Goal: Transaction & Acquisition: Purchase product/service

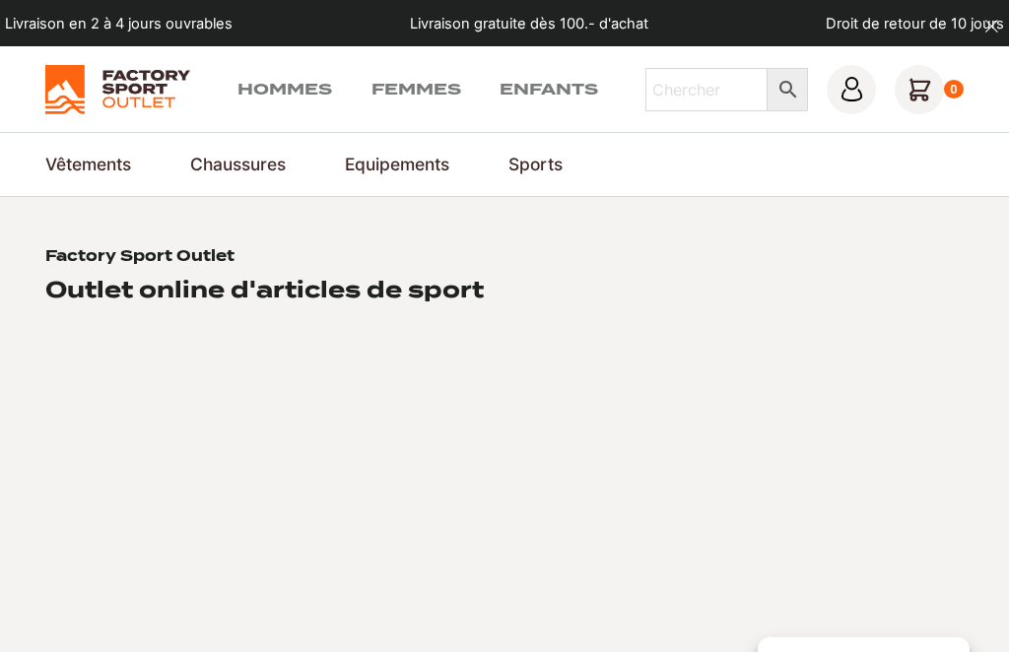
scroll to position [25, 0]
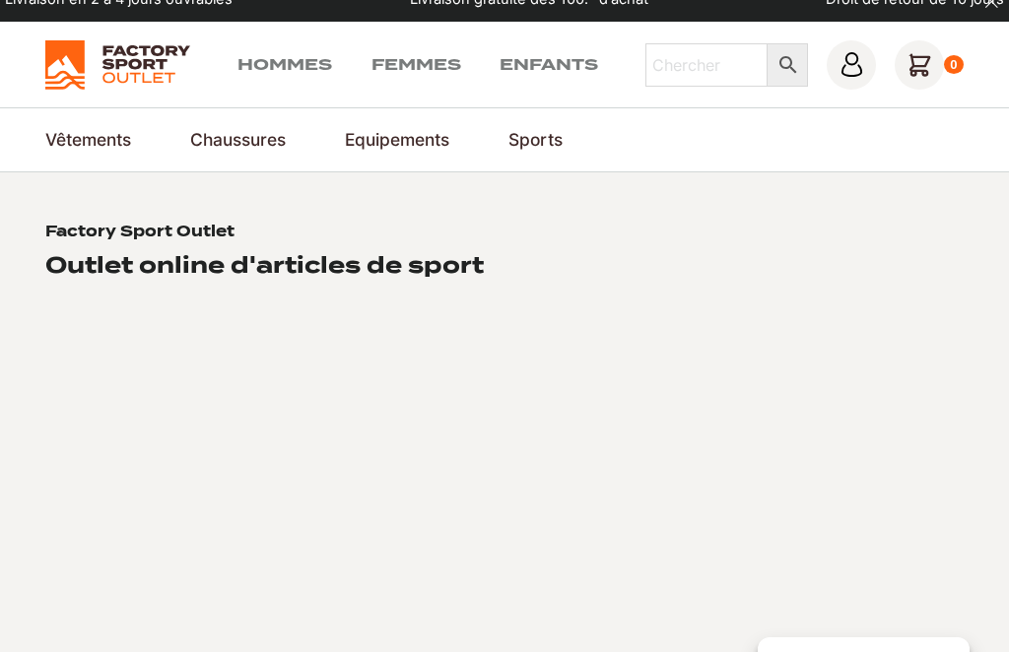
click at [0, 0] on link "Ski" at bounding box center [0, 0] width 0 height 0
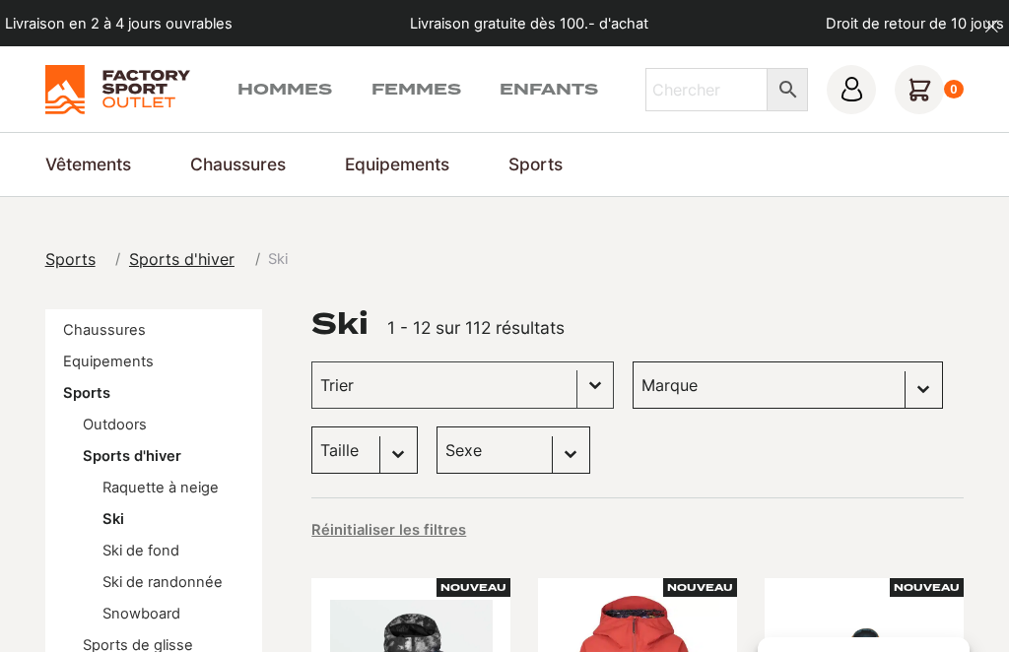
click at [0, 0] on link "Vestes de ski et snowboard" at bounding box center [0, 0] width 0 height 0
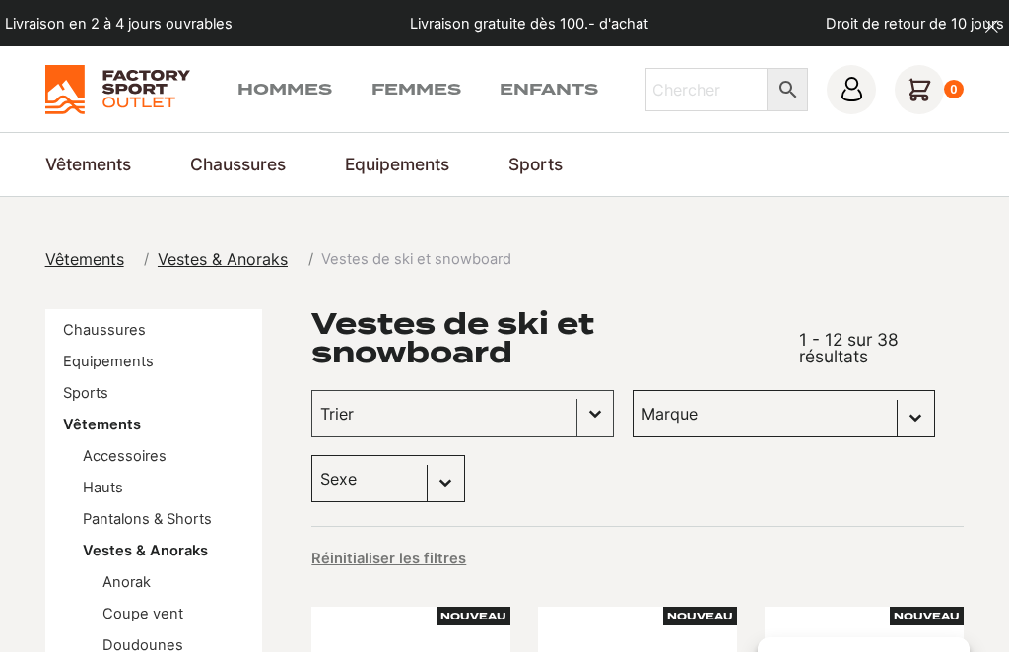
click at [0, 0] on link "Pantalons de ski & snowboard" at bounding box center [0, 0] width 0 height 0
